Goal: Transaction & Acquisition: Purchase product/service

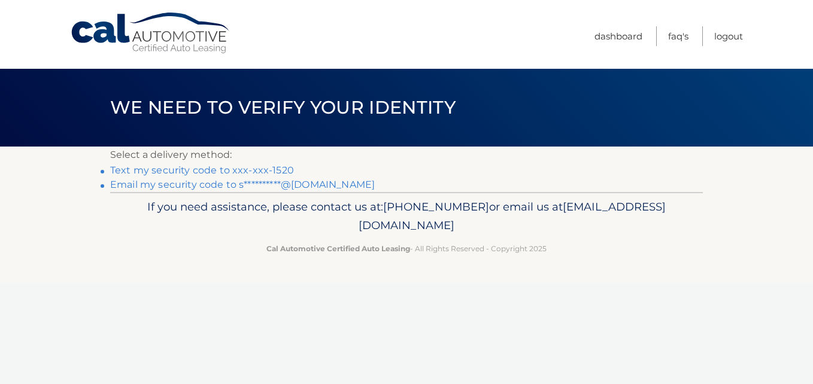
click at [202, 168] on link "Text my security code to xxx-xxx-1520" at bounding box center [202, 170] width 184 height 11
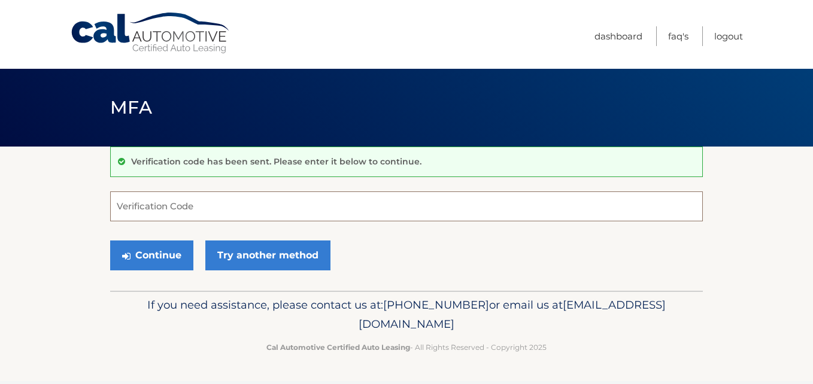
click at [202, 198] on input "Verification Code" at bounding box center [406, 207] width 593 height 30
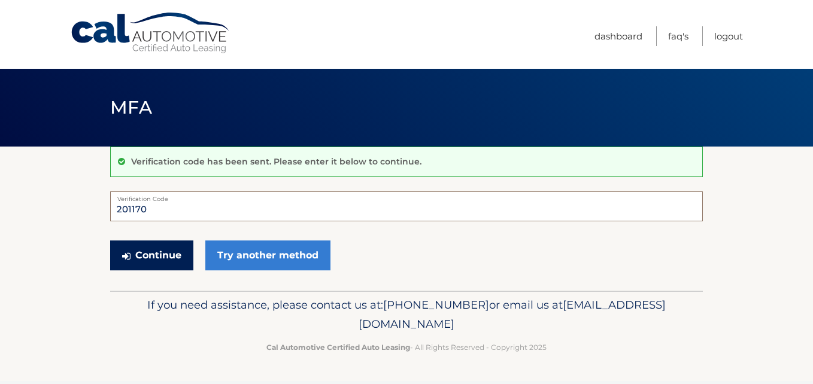
type input "201170"
click at [169, 251] on button "Continue" at bounding box center [151, 256] width 83 height 30
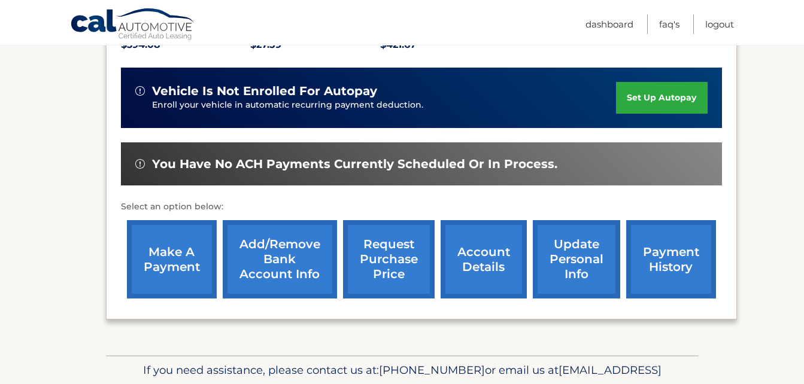
scroll to position [283, 0]
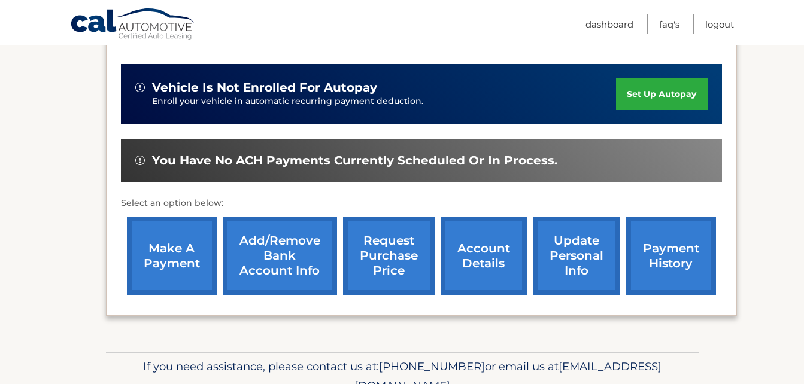
click at [174, 237] on link "make a payment" at bounding box center [172, 256] width 90 height 78
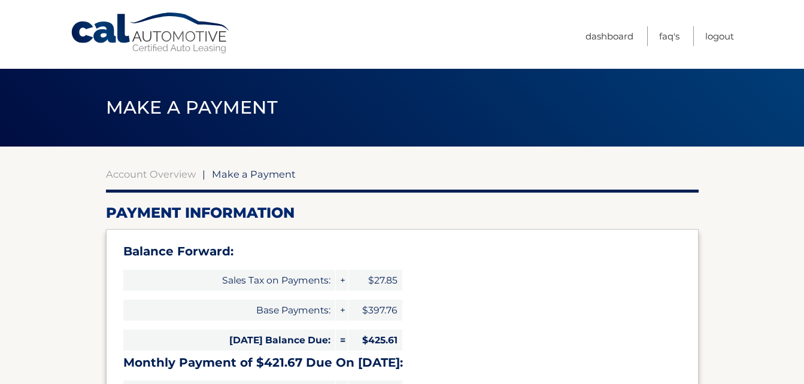
select select "MTcxOGFiMTUtYTAwZC00Y2ZhLTk4NGQtNTNmOWE1MmQ4OWQ3"
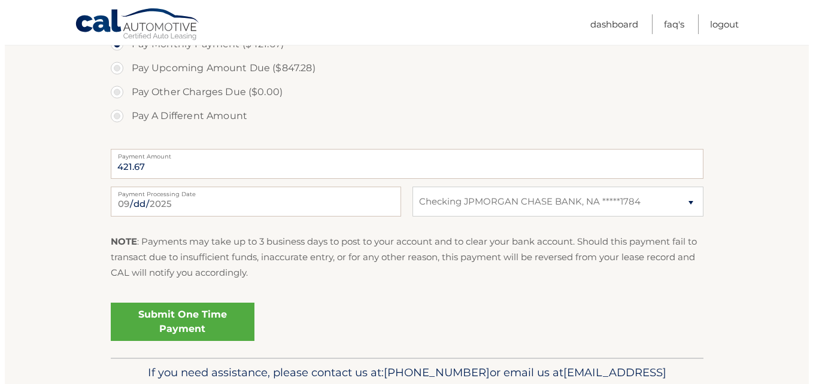
scroll to position [492, 0]
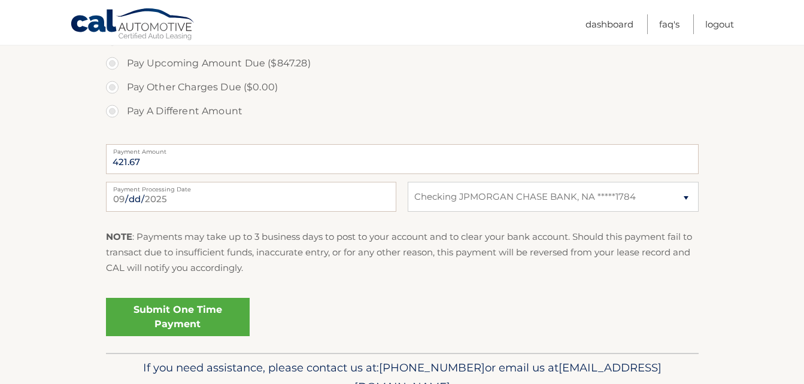
click at [186, 311] on link "Submit One Time Payment" at bounding box center [178, 317] width 144 height 38
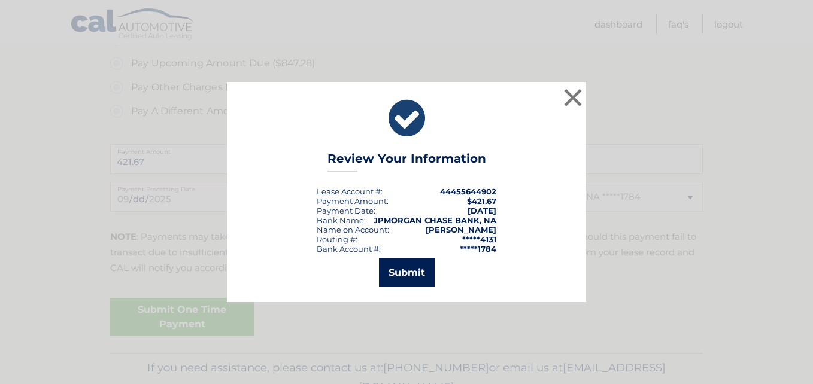
click at [409, 264] on button "Submit" at bounding box center [407, 273] width 56 height 29
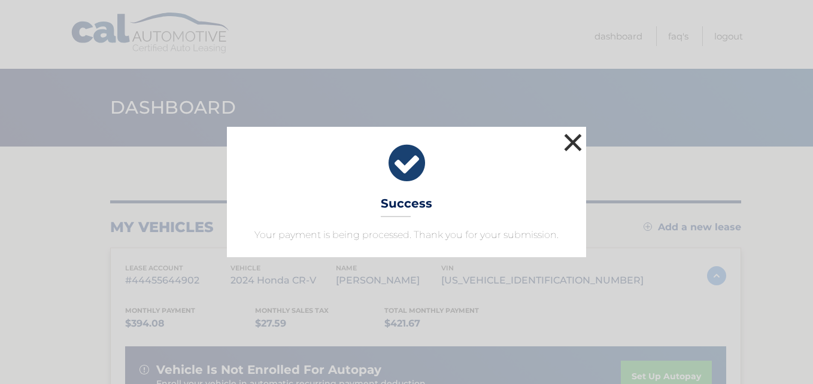
click at [574, 134] on button "×" at bounding box center [573, 143] width 24 height 24
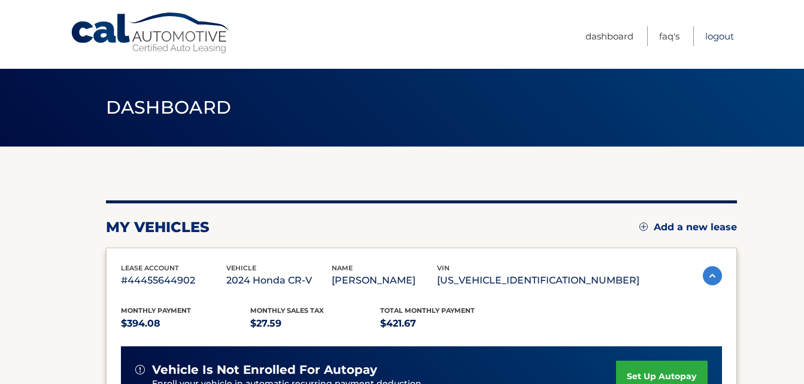
click at [715, 31] on link "Logout" at bounding box center [719, 36] width 29 height 20
